Goal: Task Accomplishment & Management: Use online tool/utility

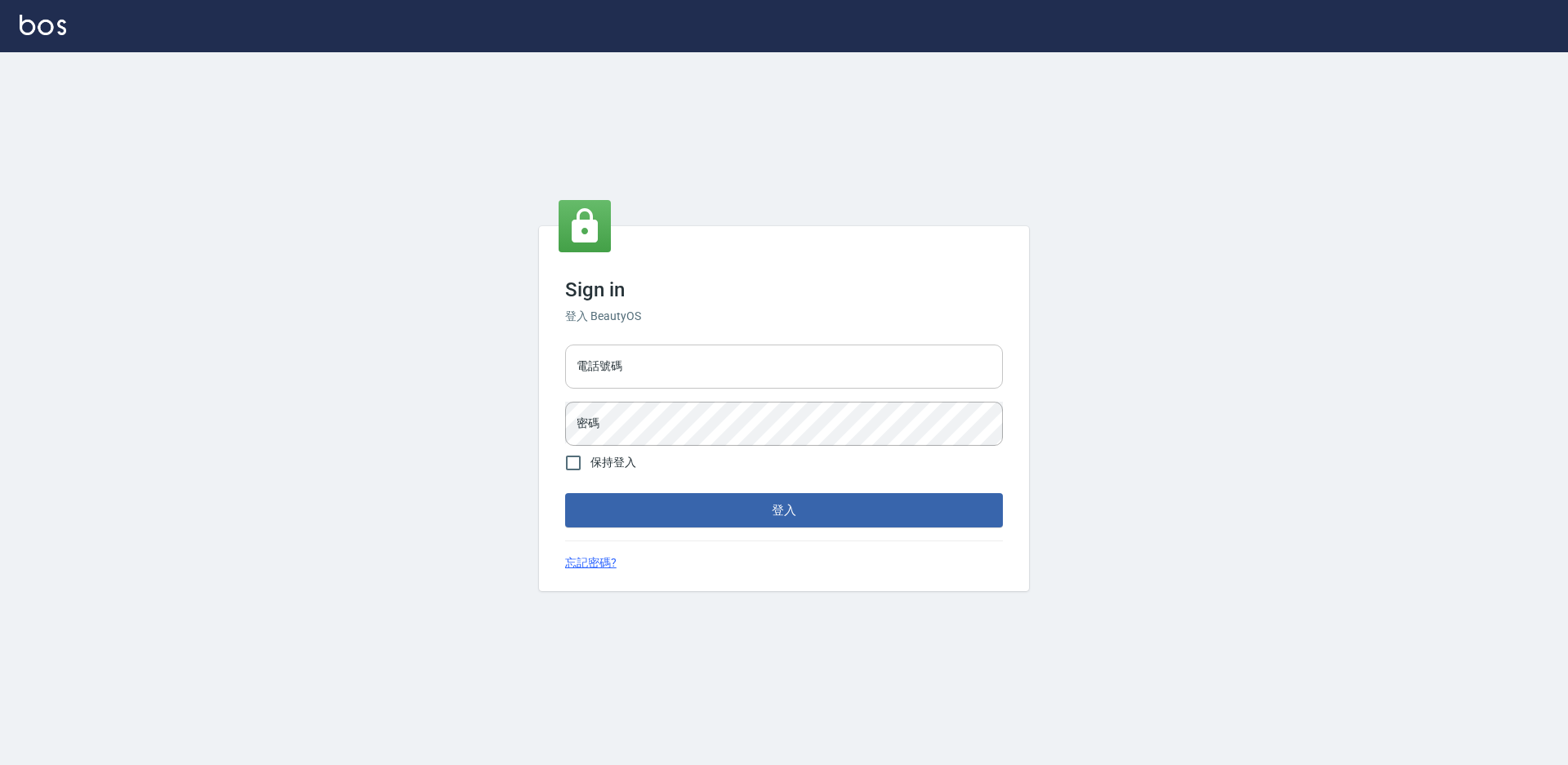
click at [794, 370] on input "電話號碼" at bounding box center [784, 366] width 438 height 44
type input "7805667"
click at [565, 493] on button "登入" at bounding box center [784, 510] width 438 height 34
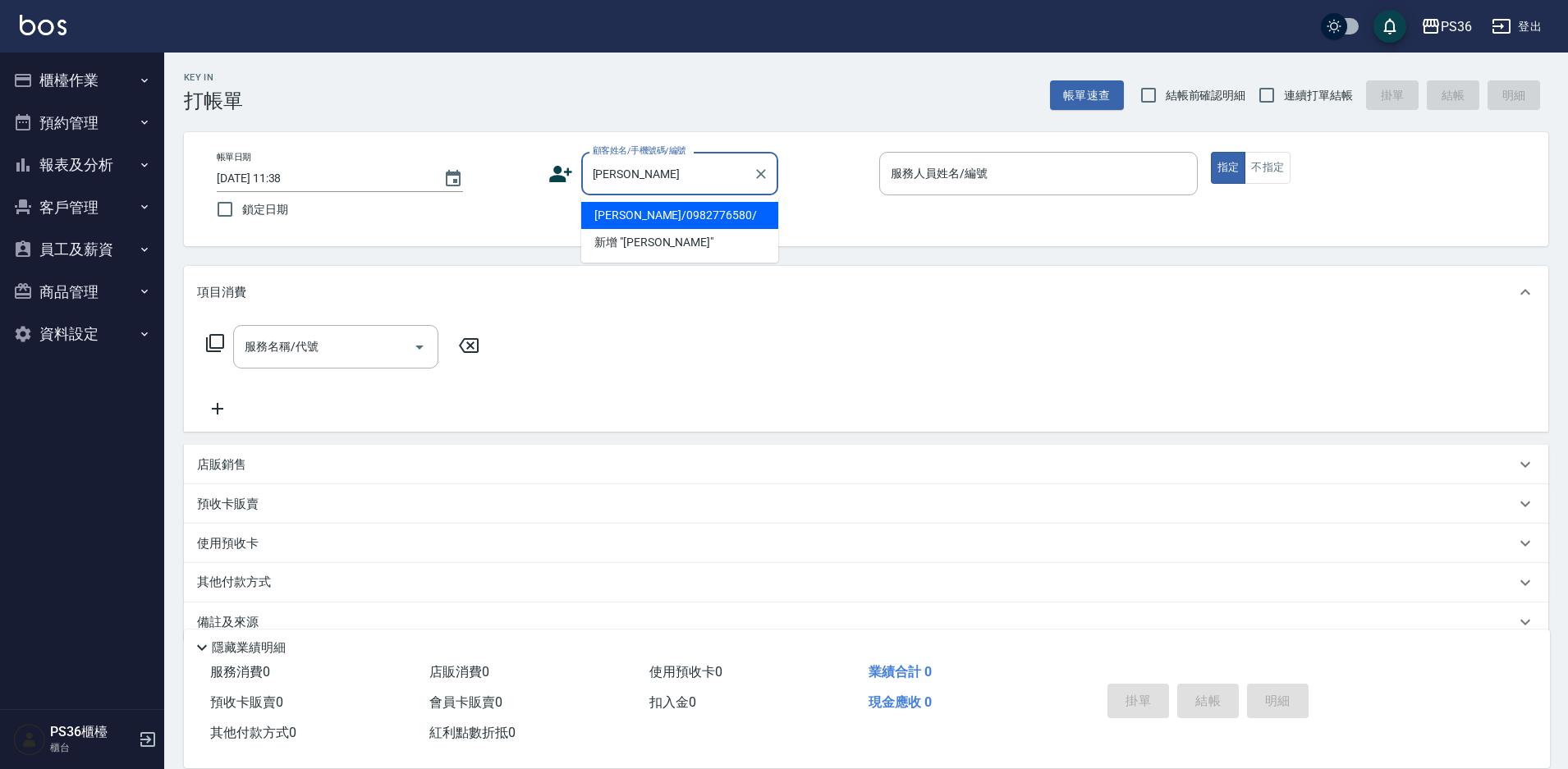
click at [591, 206] on li "[PERSON_NAME]/0982776580/" at bounding box center [679, 215] width 197 height 27
type input "[PERSON_NAME]/0982776580/"
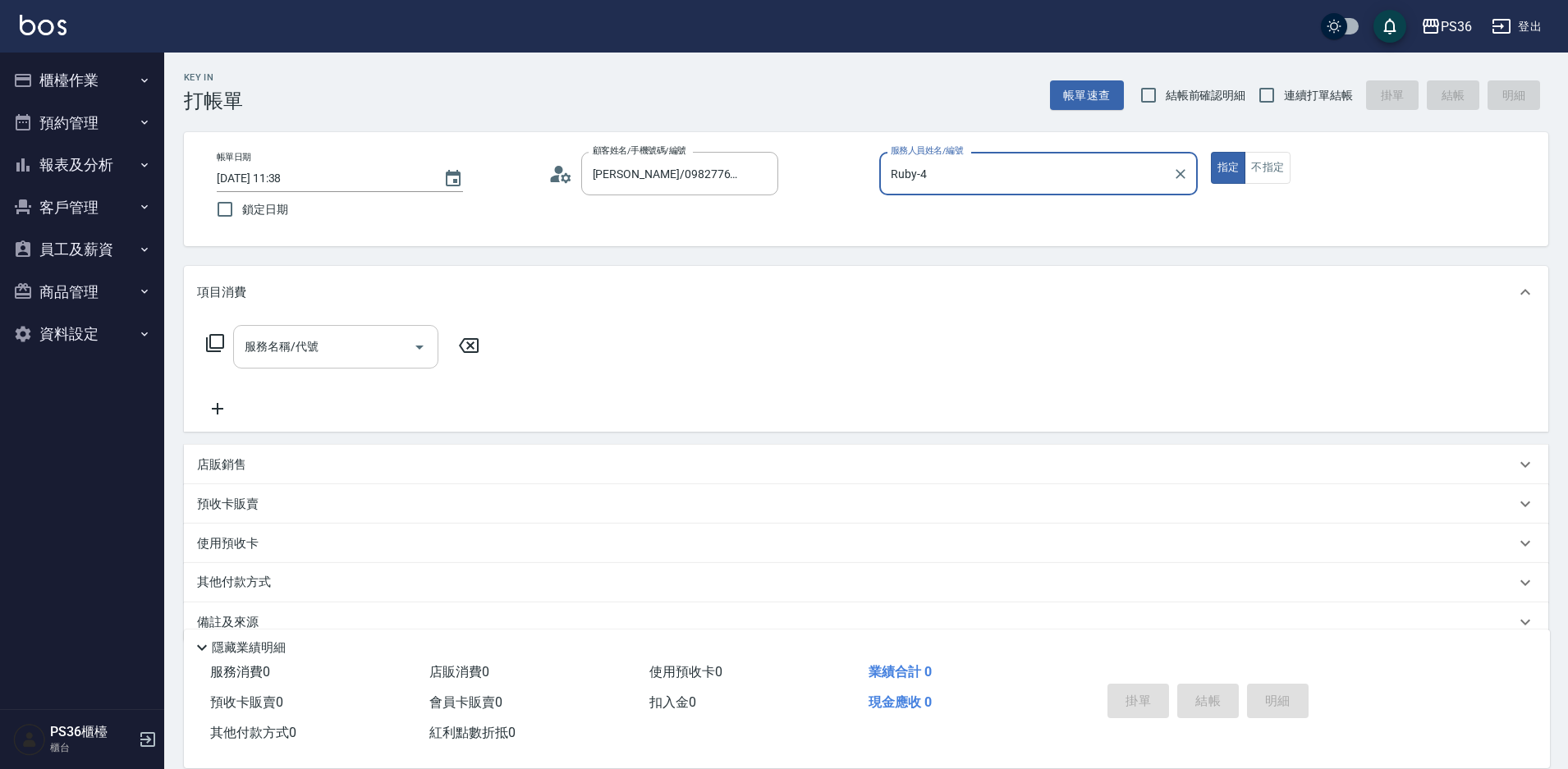
type input "Ruby-4"
click at [341, 341] on input "服務名稱/代號" at bounding box center [323, 347] width 166 height 29
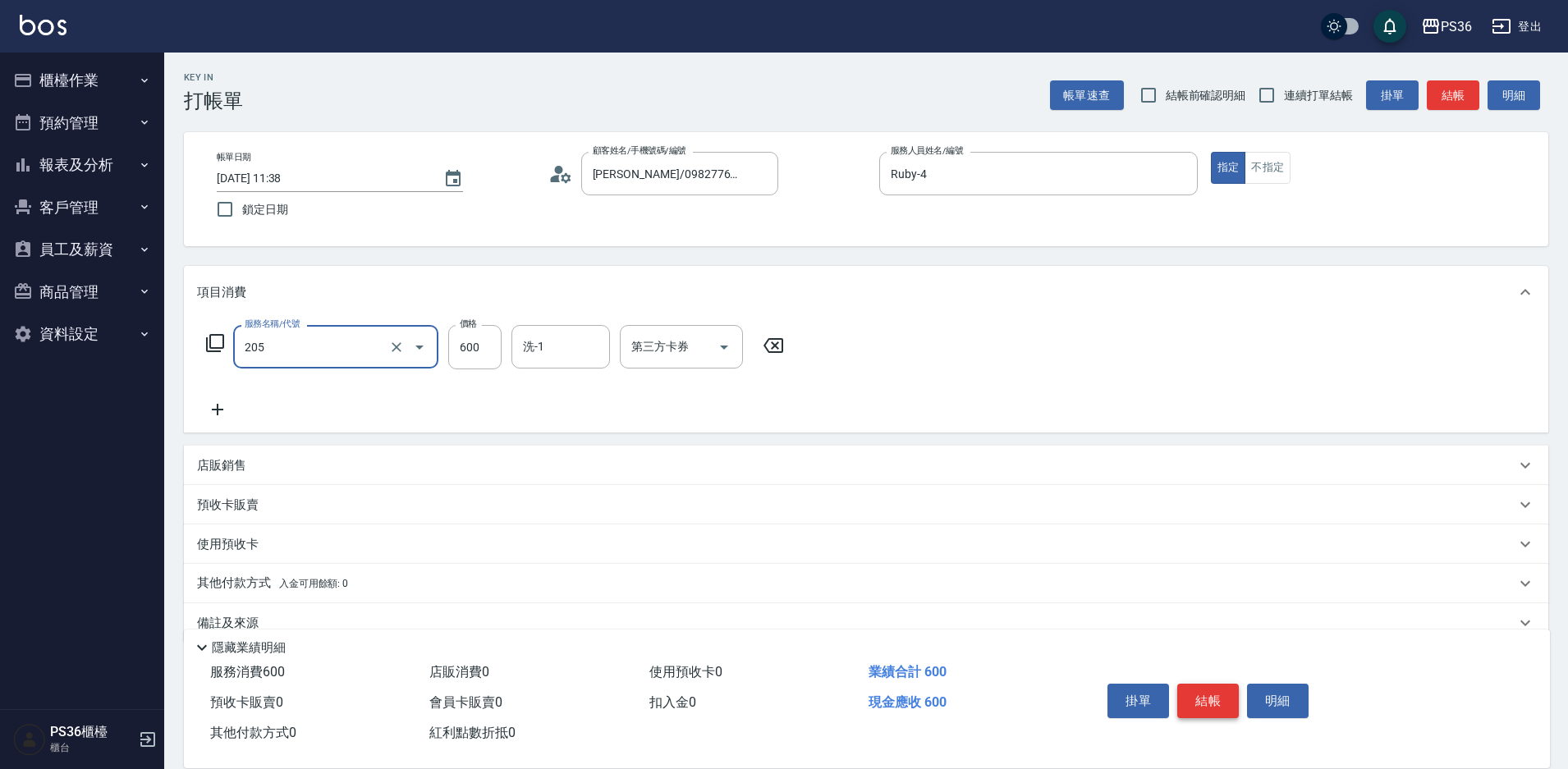
type input "A級洗剪(205)"
click at [1178, 692] on button "結帳" at bounding box center [1208, 701] width 62 height 35
